Goal: Task Accomplishment & Management: Manage account settings

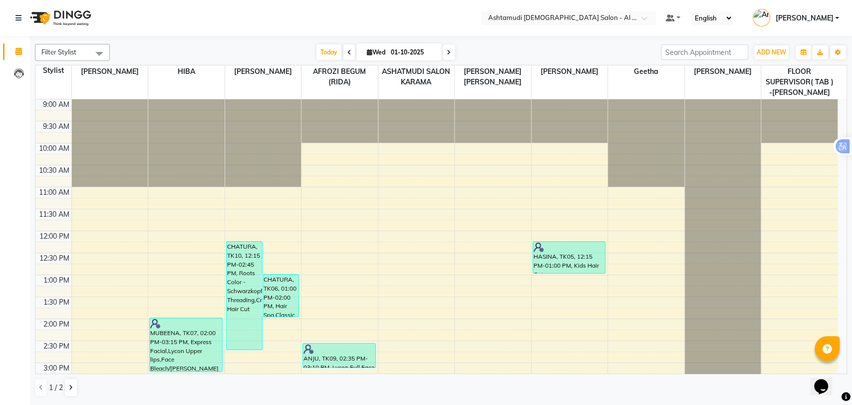
scroll to position [318, 0]
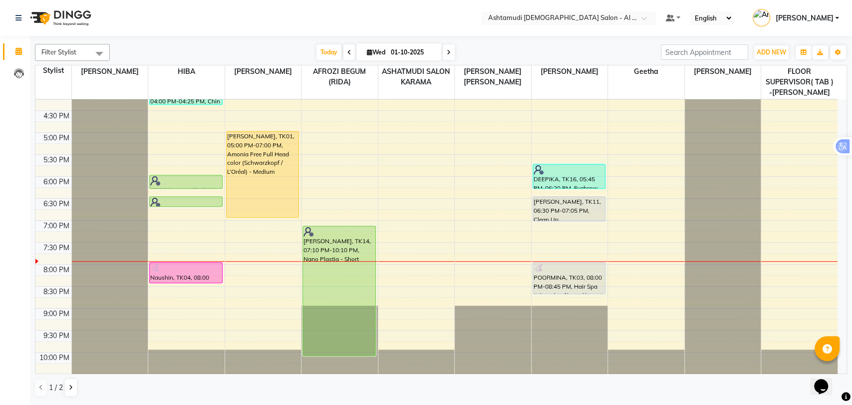
click at [813, 17] on span "[PERSON_NAME]" at bounding box center [804, 18] width 58 height 10
click at [789, 73] on link "Sign out" at bounding box center [787, 71] width 91 height 15
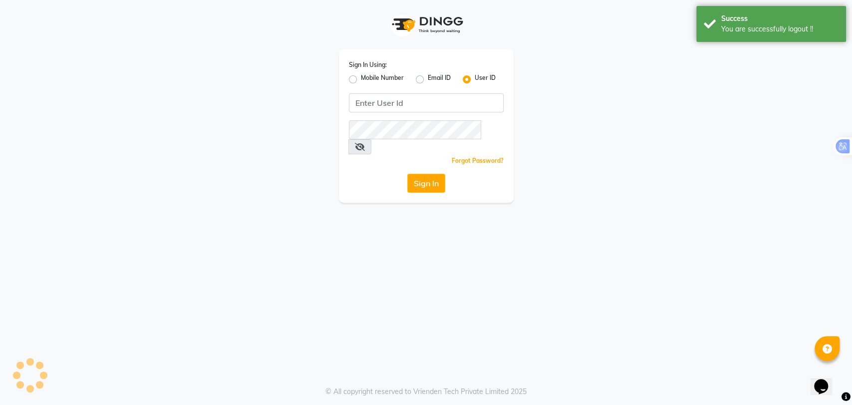
click at [378, 76] on label "Mobile Number" at bounding box center [382, 79] width 43 height 12
click at [367, 76] on input "Mobile Number" at bounding box center [364, 76] width 6 height 6
radio input "true"
radio input "false"
click at [375, 101] on span at bounding box center [376, 106] width 12 height 10
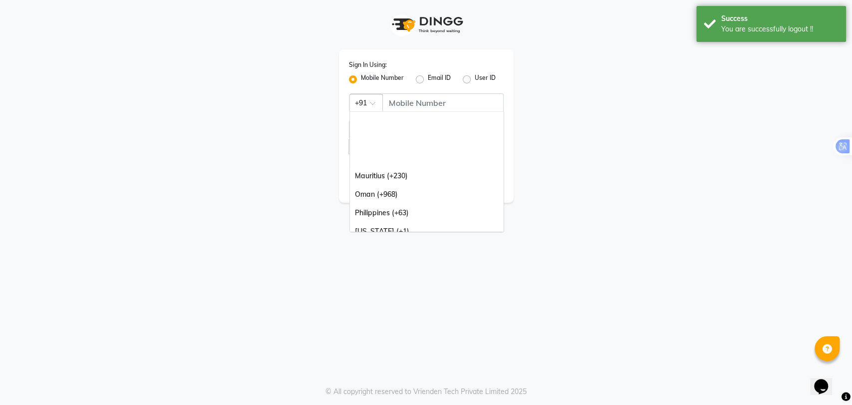
scroll to position [249, 0]
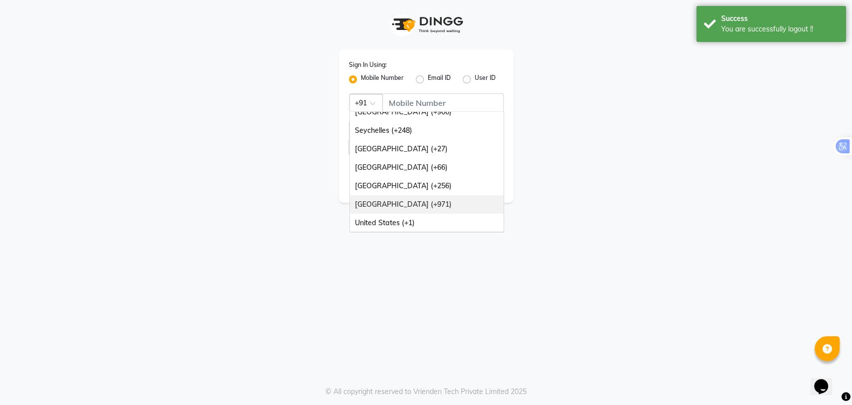
click at [419, 206] on div "[GEOGRAPHIC_DATA] (+971)" at bounding box center [427, 204] width 154 height 18
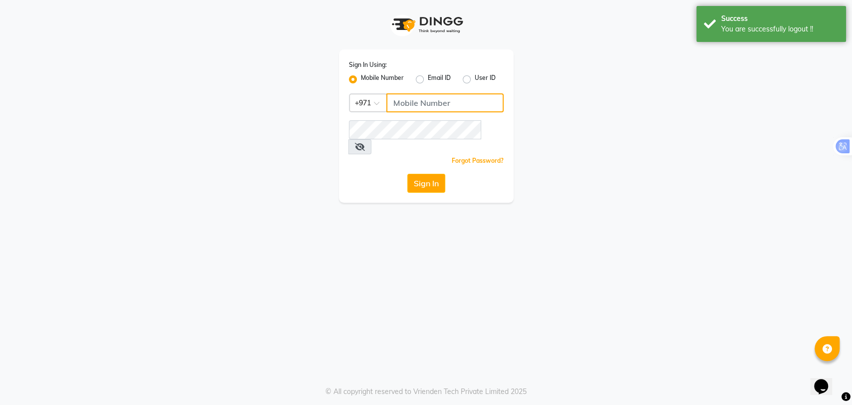
click at [422, 102] on input "Username" at bounding box center [444, 102] width 117 height 19
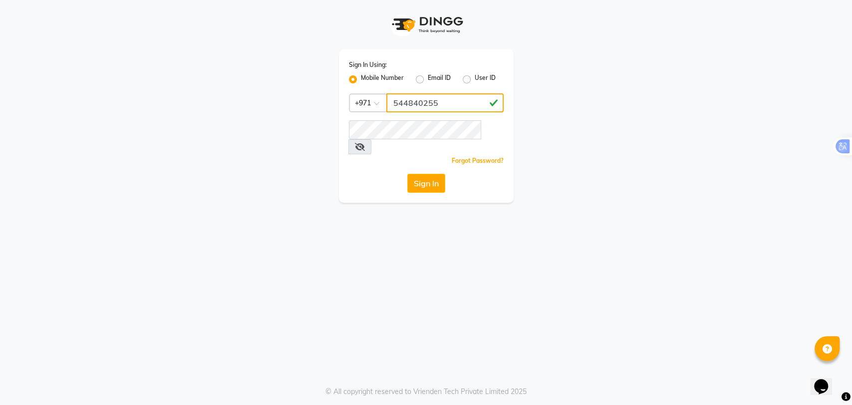
type input "544840255"
click at [394, 174] on div "Sign In" at bounding box center [426, 183] width 155 height 19
click at [425, 174] on button "Sign In" at bounding box center [426, 183] width 38 height 19
